Goal: Task Accomplishment & Management: Use online tool/utility

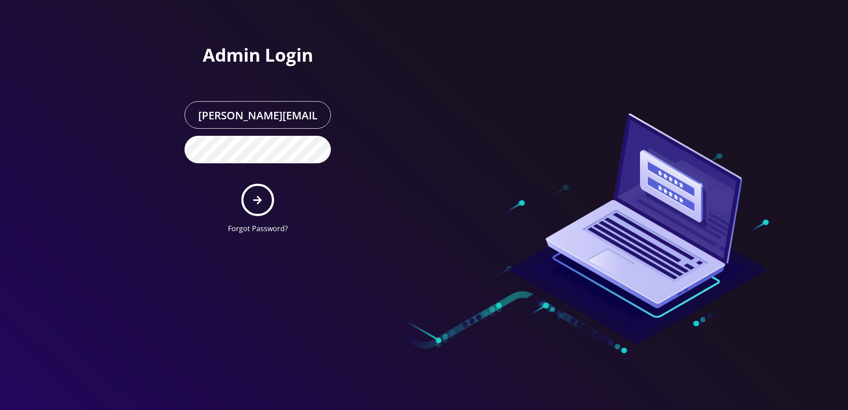
click at [275, 224] on link "Forgot Password?" at bounding box center [258, 229] width 60 height 10
click at [260, 197] on icon "submit" at bounding box center [257, 200] width 8 height 10
type input "[PERSON_NAME][EMAIL_ADDRESS][DOMAIN_NAME]"
click at [251, 199] on button "submit" at bounding box center [257, 200] width 32 height 32
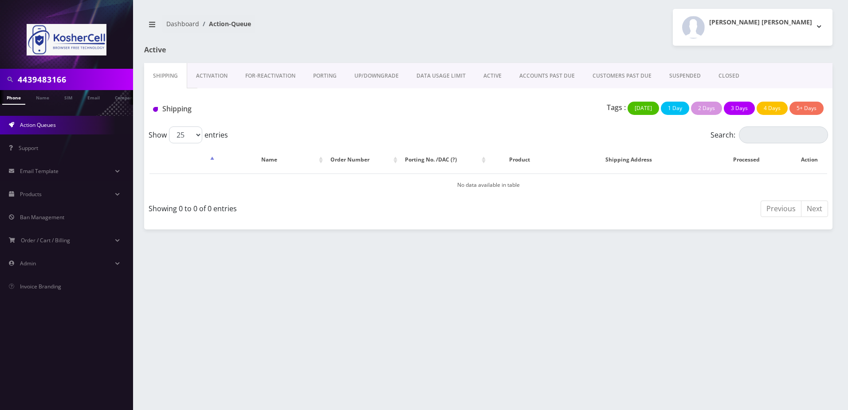
click at [71, 75] on input "4439483166" at bounding box center [74, 79] width 113 height 17
paste input "9295619398"
type input "9295619398"
click at [21, 96] on link "Phone" at bounding box center [13, 97] width 23 height 15
